Goal: Navigation & Orientation: Go to known website

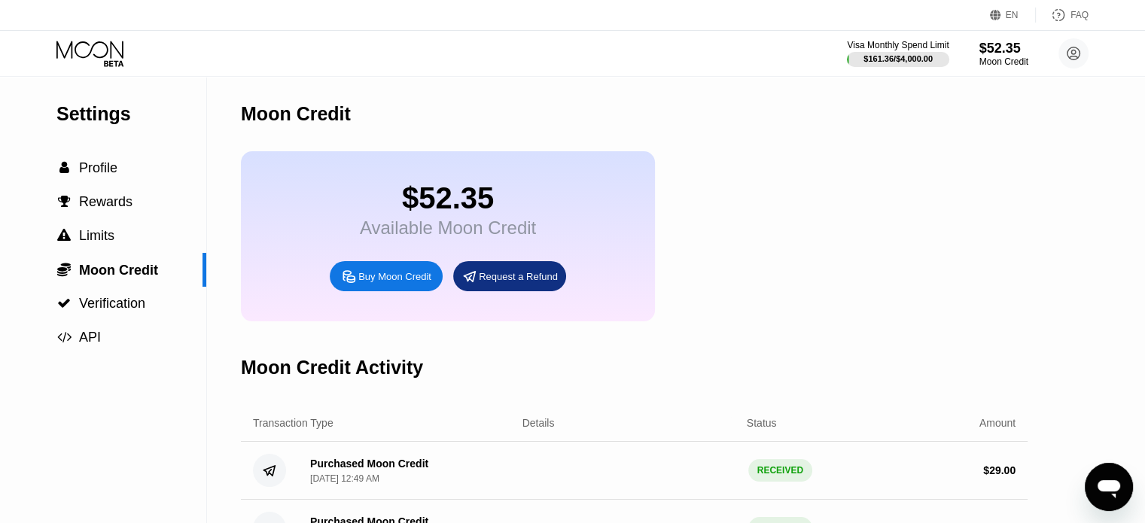
click at [85, 51] on icon at bounding box center [91, 54] width 70 height 26
